Goal: Find specific page/section: Find specific page/section

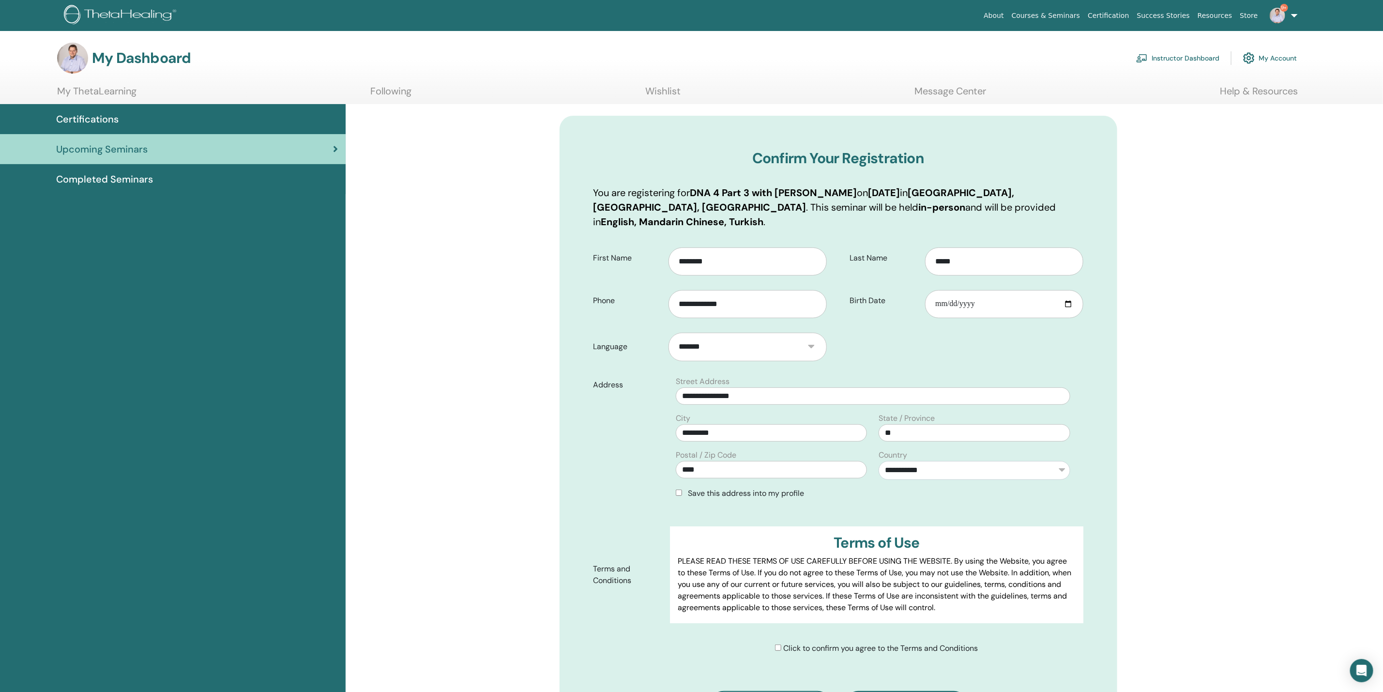
click at [1197, 56] on link "Instructor Dashboard" at bounding box center [1177, 57] width 83 height 21
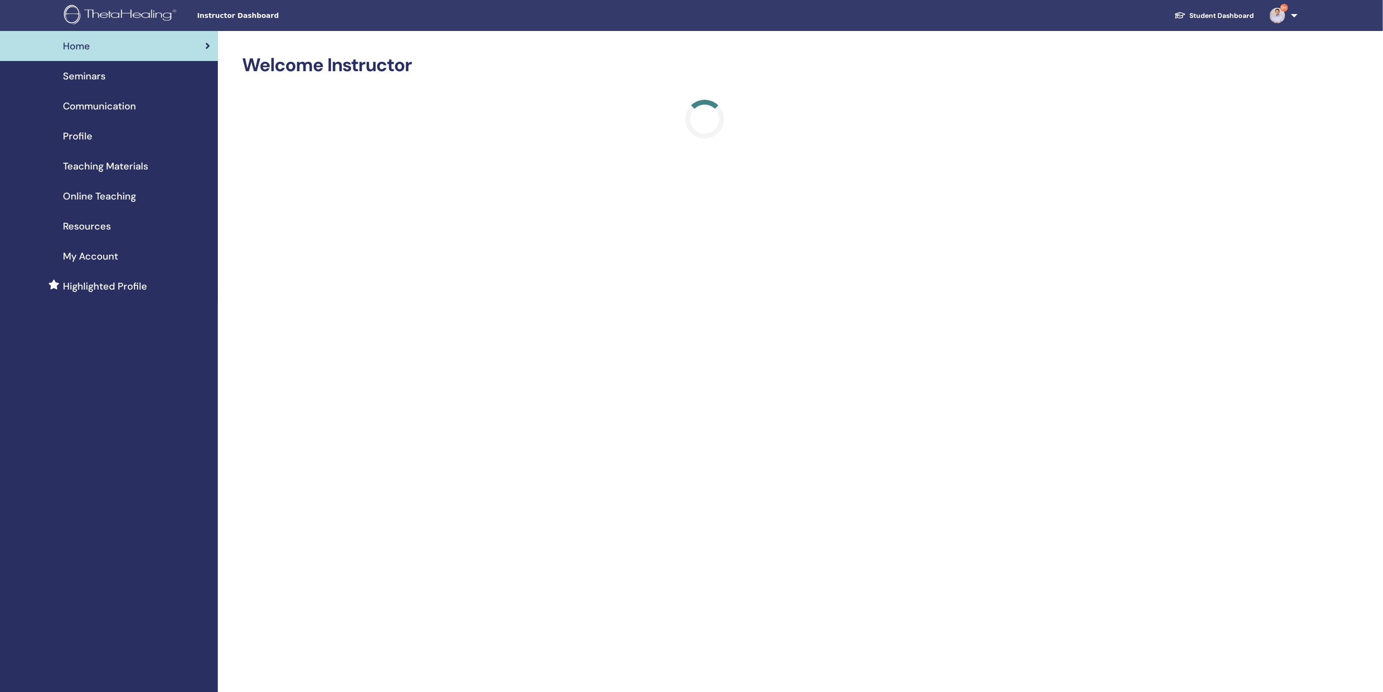
click at [1195, 17] on link "Student Dashboard" at bounding box center [1214, 16] width 95 height 18
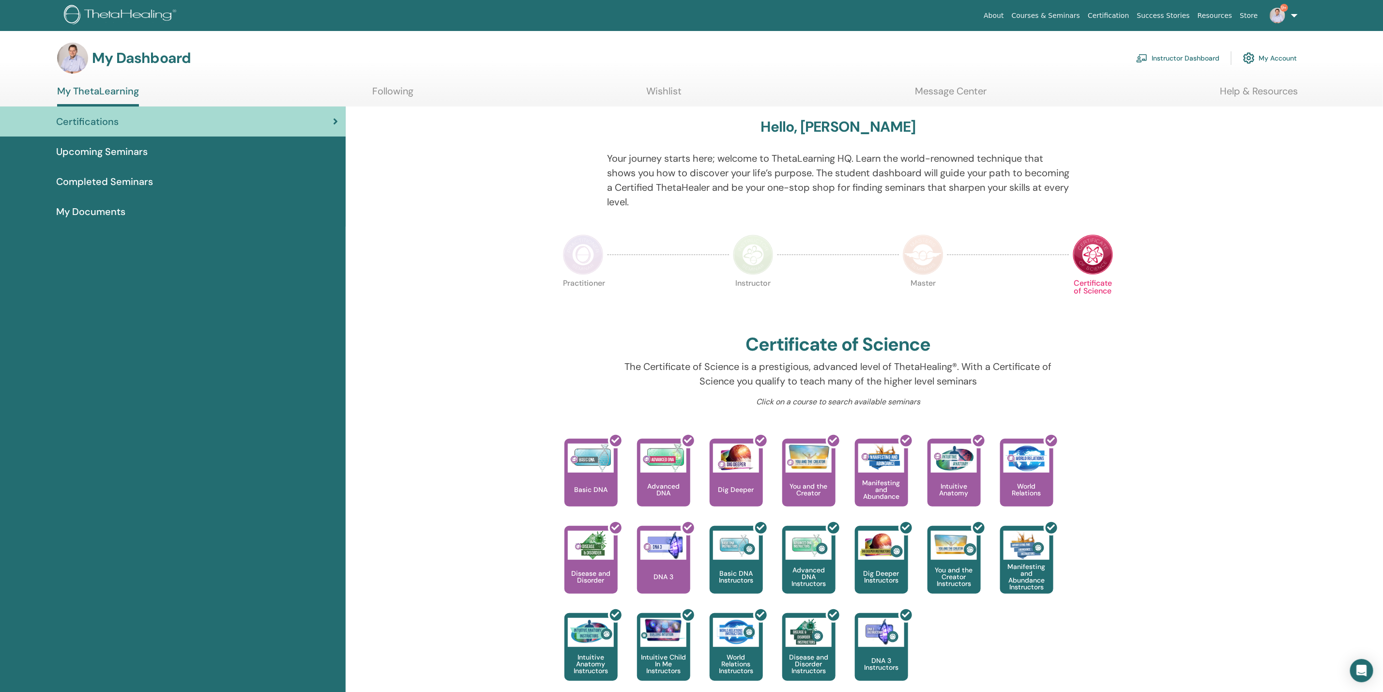
click at [747, 266] on img at bounding box center [753, 254] width 41 height 41
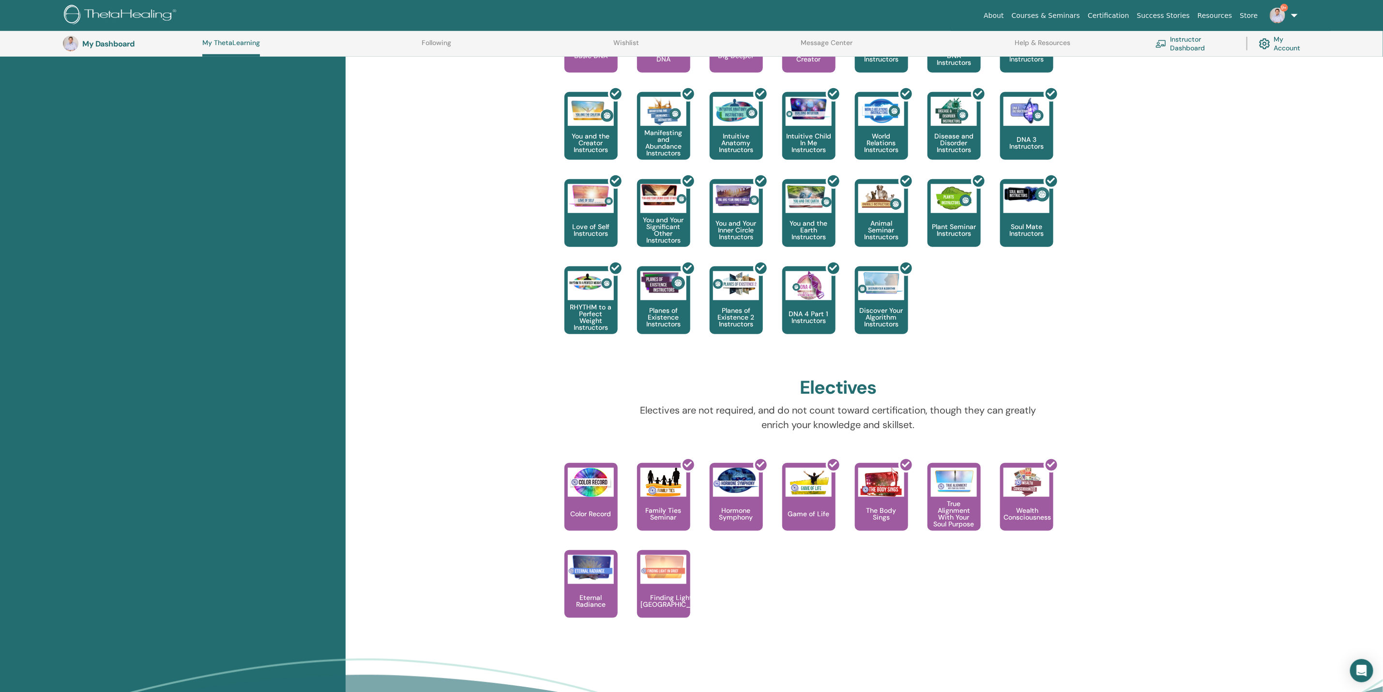
scroll to position [461, 0]
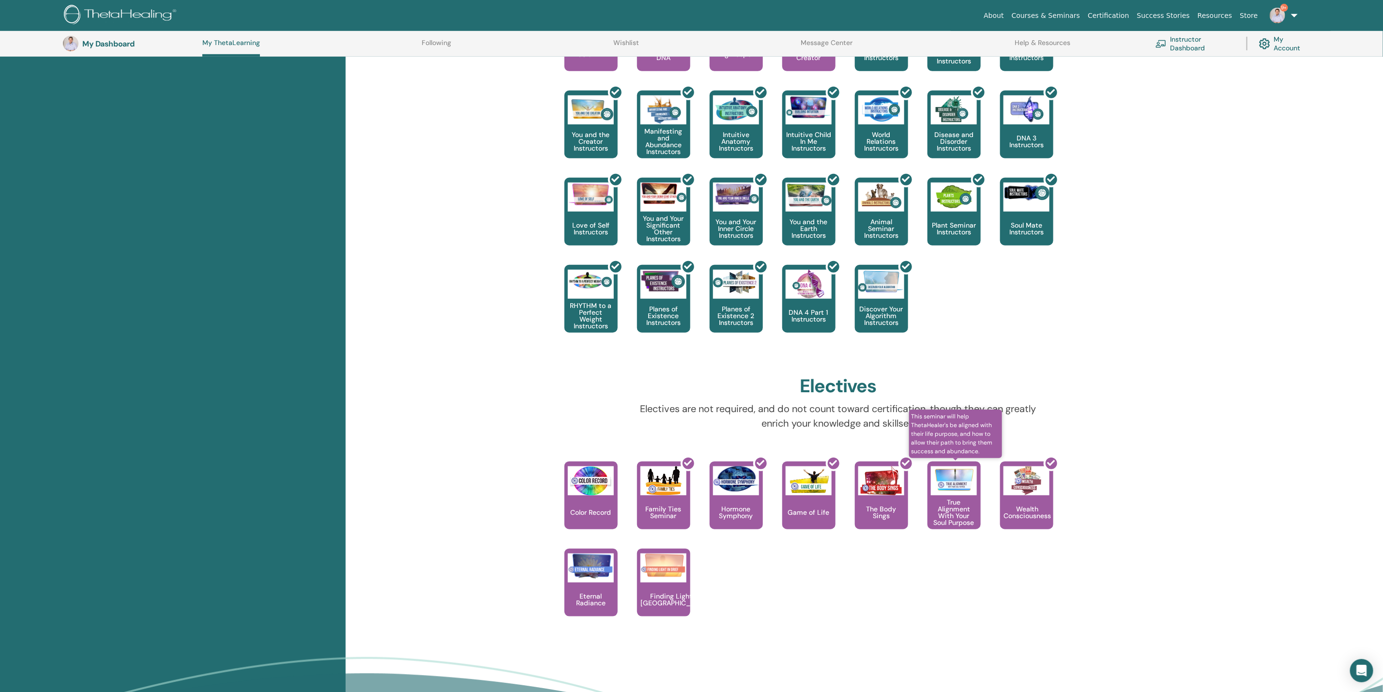
click at [954, 478] on img at bounding box center [954, 479] width 46 height 26
